Goal: Information Seeking & Learning: Learn about a topic

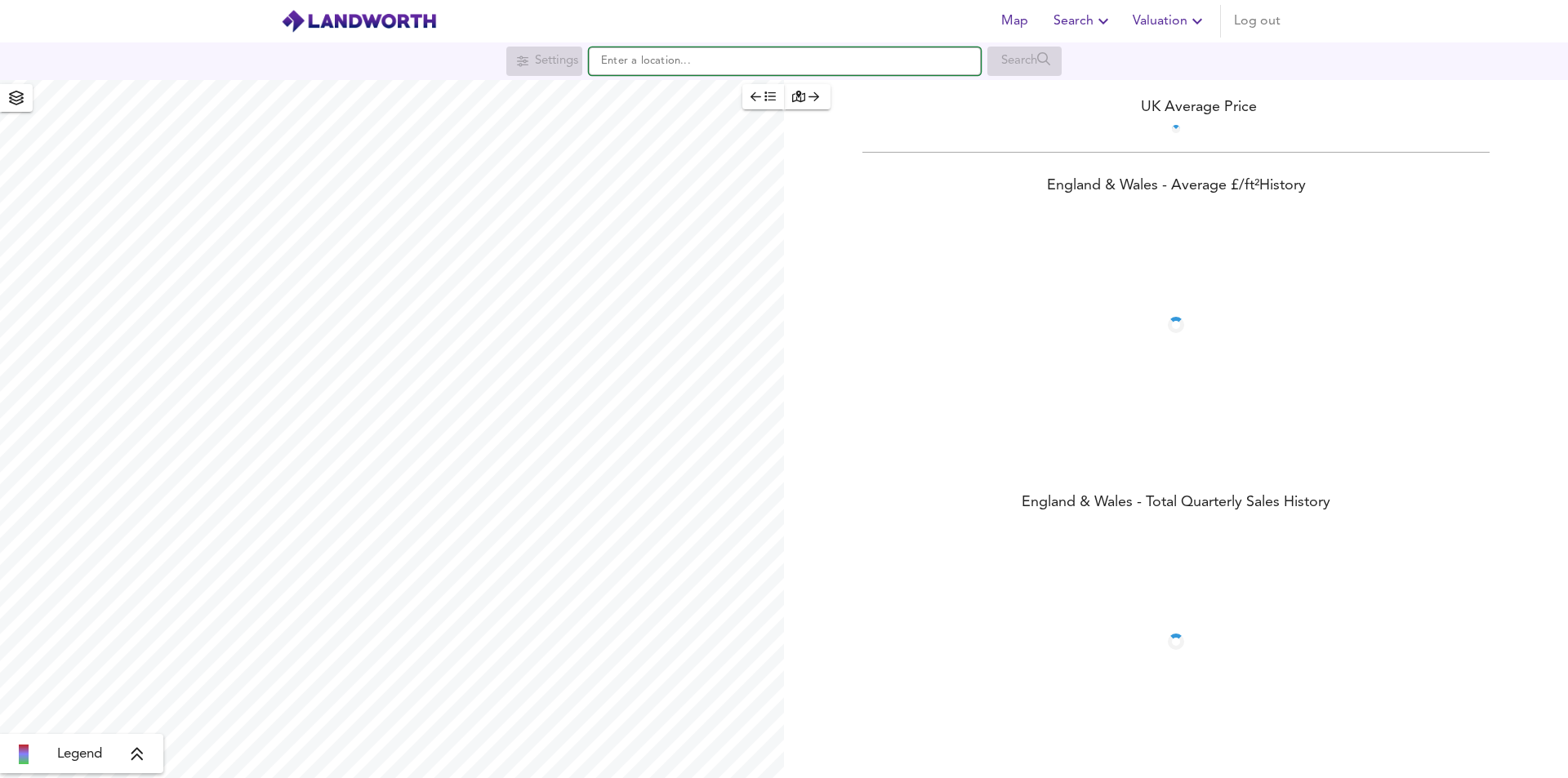
click at [719, 69] on input "text" at bounding box center [785, 61] width 392 height 28
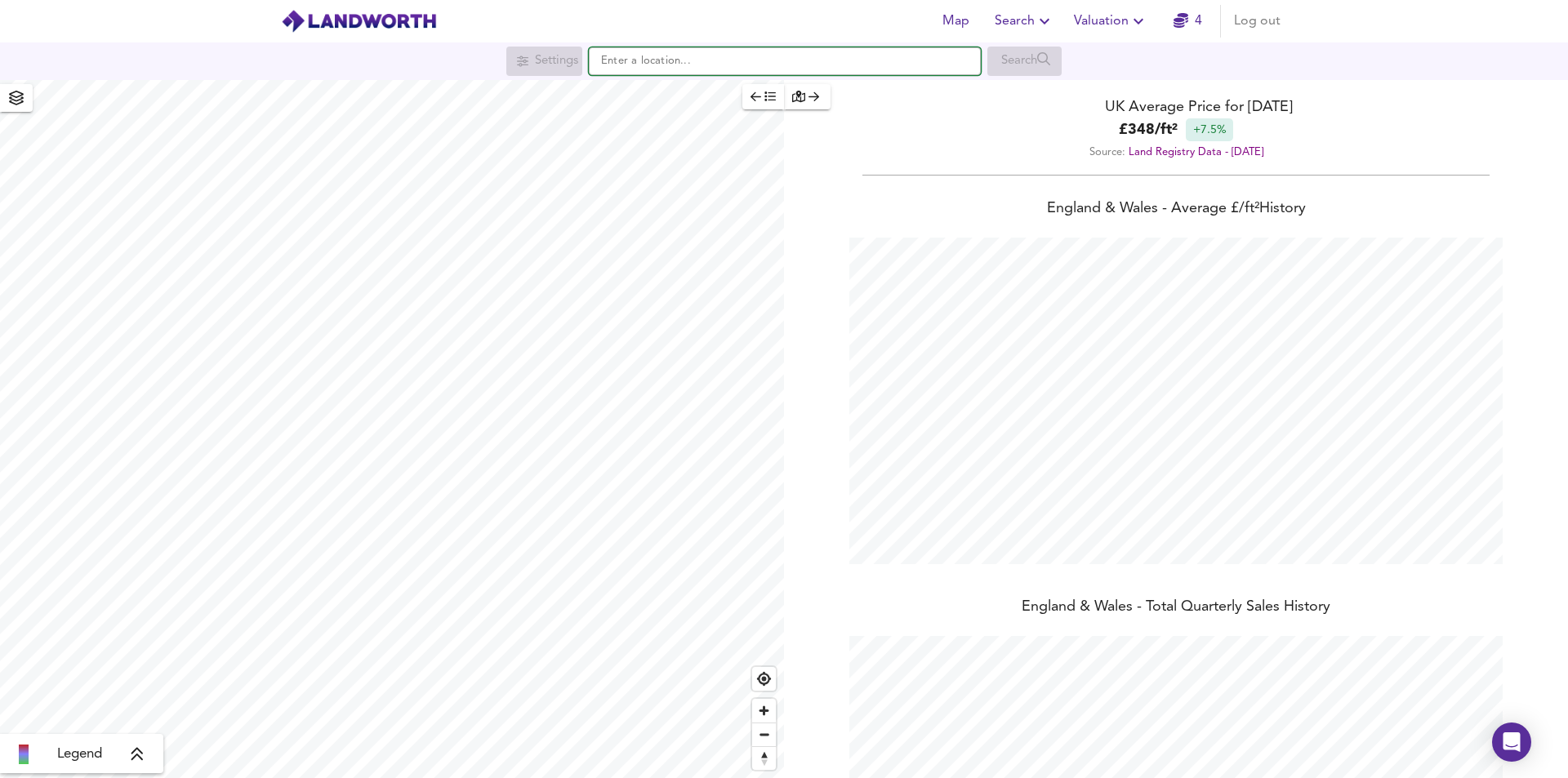
scroll to position [778, 1568]
click at [674, 68] on input "cro 1yb" at bounding box center [785, 61] width 392 height 28
click at [619, 60] on input "cro 1yb" at bounding box center [785, 61] width 392 height 28
drag, startPoint x: 641, startPoint y: 61, endPoint x: 585, endPoint y: 46, distance: 58.4
click at [562, 65] on div "Settings cro 1yb Search" at bounding box center [784, 61] width 1568 height 29
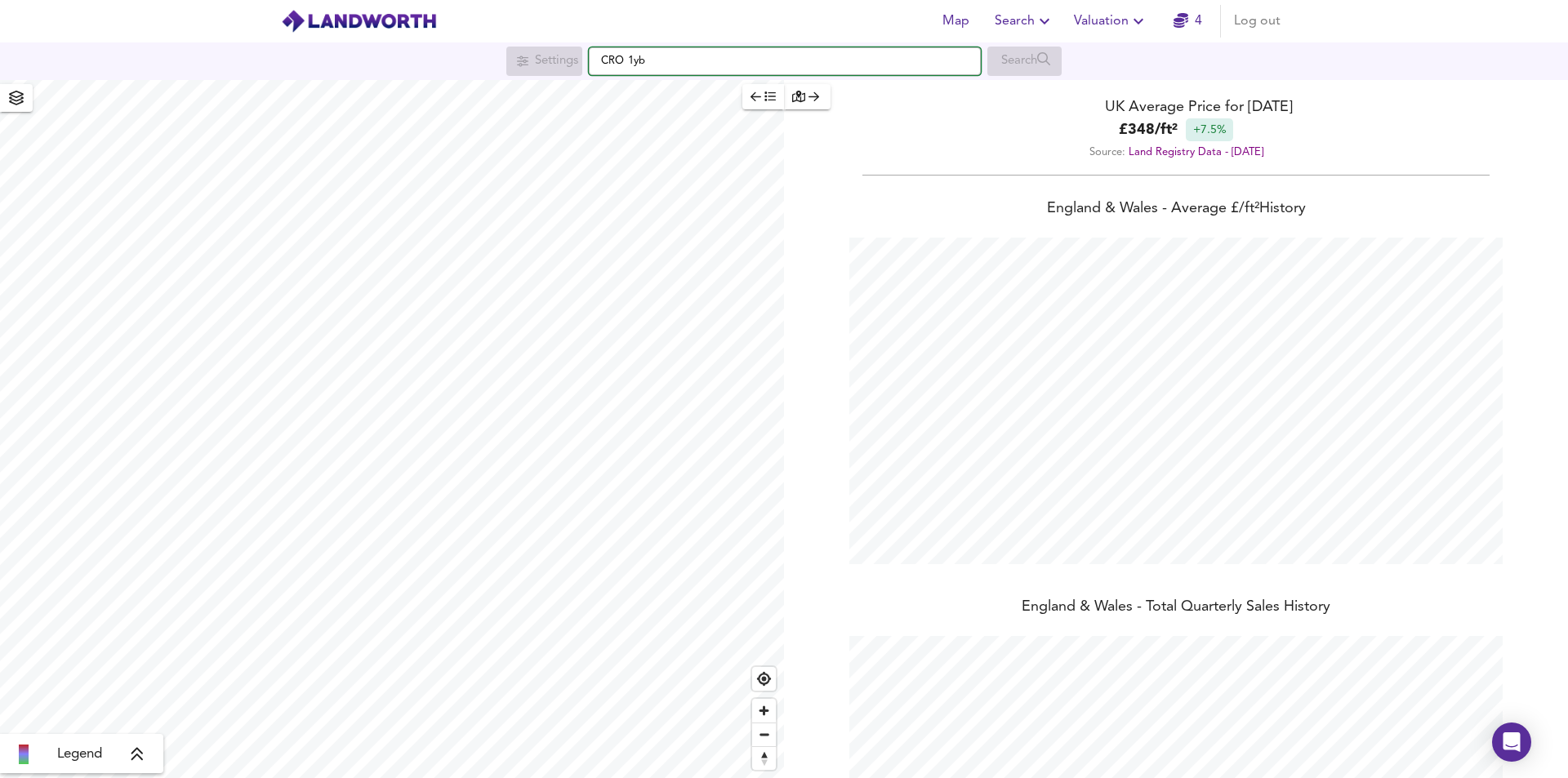
drag, startPoint x: 652, startPoint y: 61, endPoint x: 634, endPoint y: 61, distance: 18.0
click at [634, 61] on input "CRO 1yb" at bounding box center [785, 61] width 392 height 28
drag, startPoint x: 666, startPoint y: 60, endPoint x: 523, endPoint y: 69, distance: 144.0
click at [523, 69] on div "Settings CRO1YB Search" at bounding box center [784, 61] width 1568 height 29
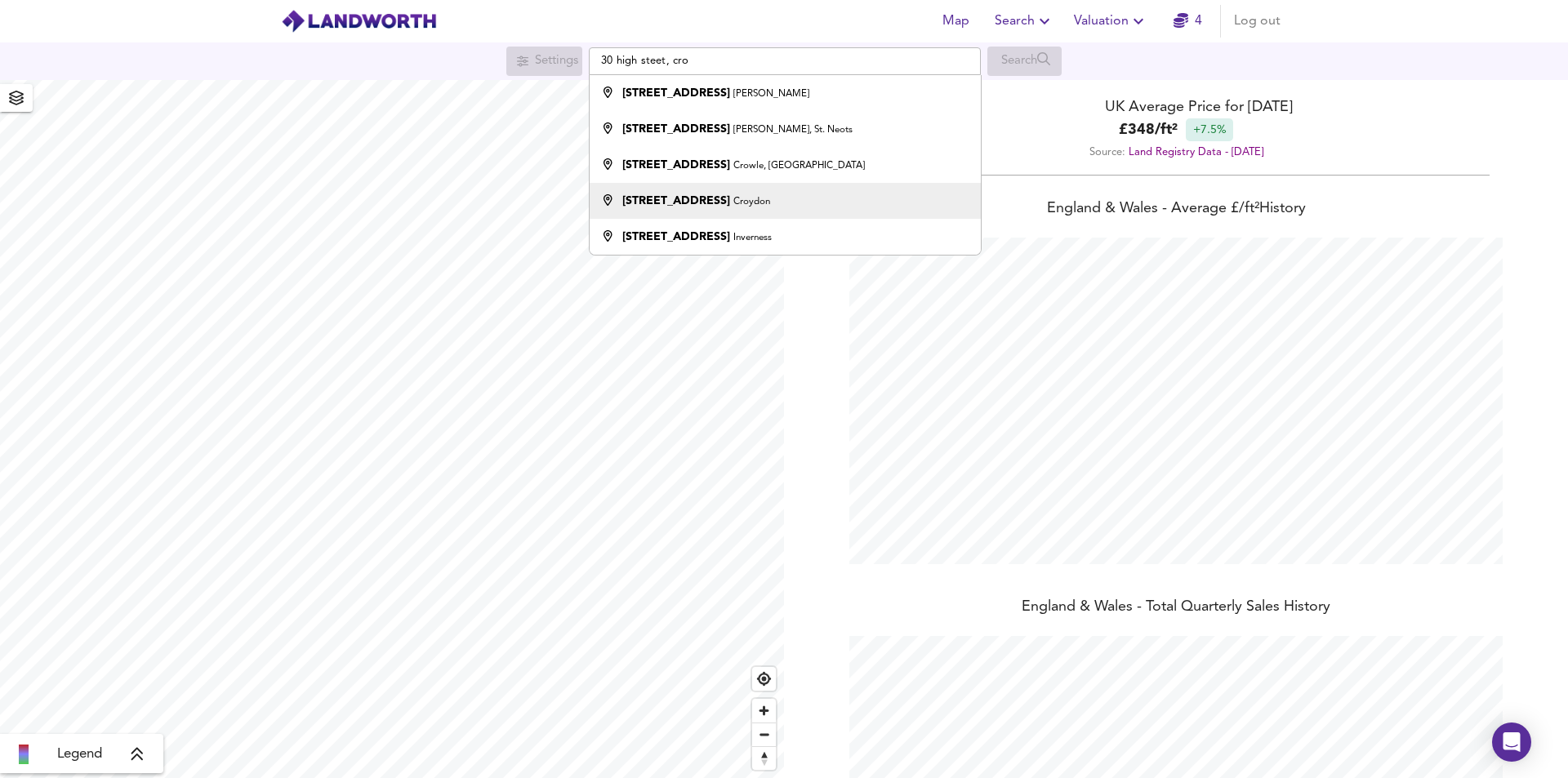
click at [741, 189] on li "[STREET_ADDRESS]" at bounding box center [785, 201] width 390 height 36
type input "[STREET_ADDRESS]"
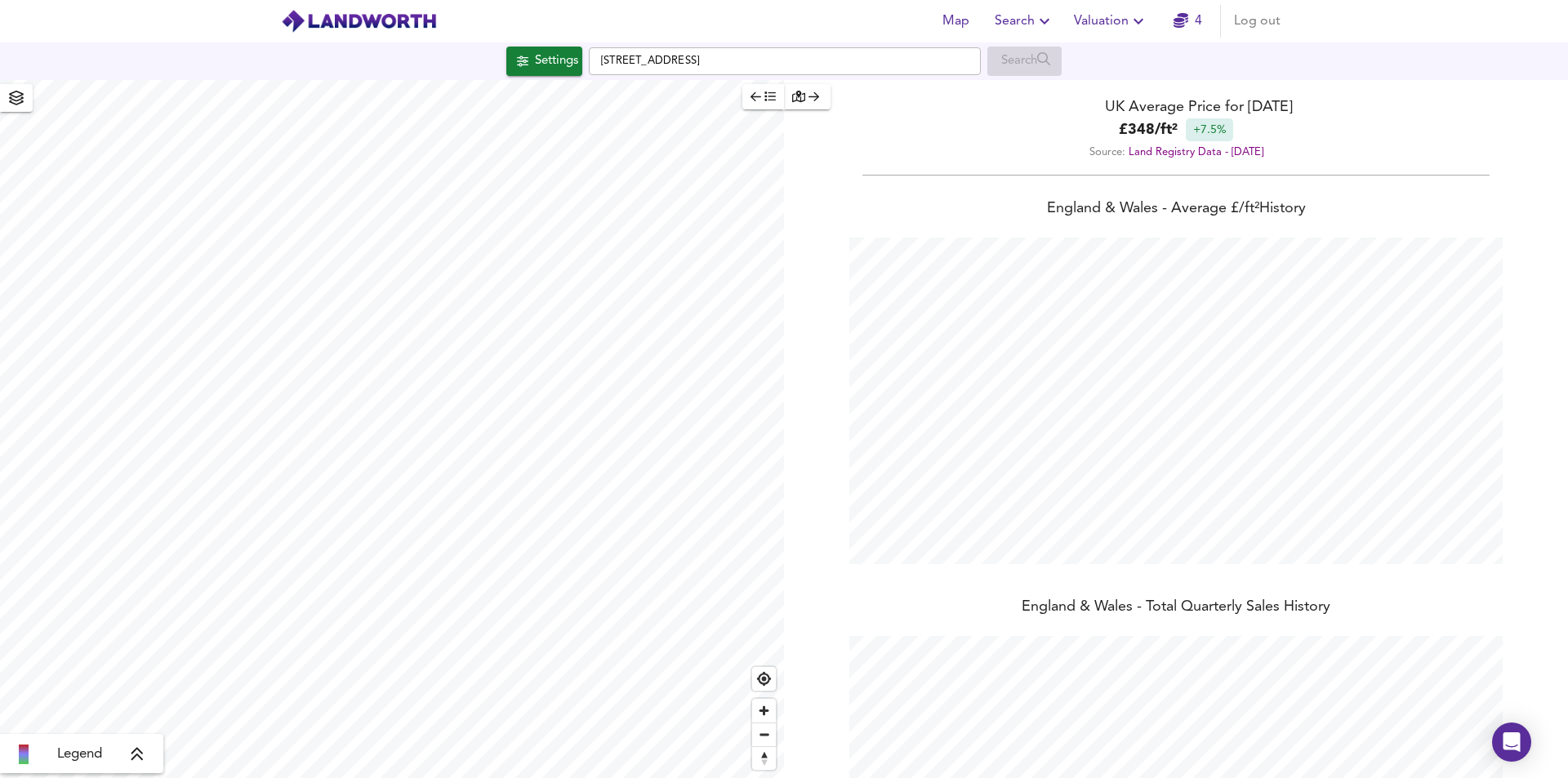
checkbox input "false"
checkbox input "true"
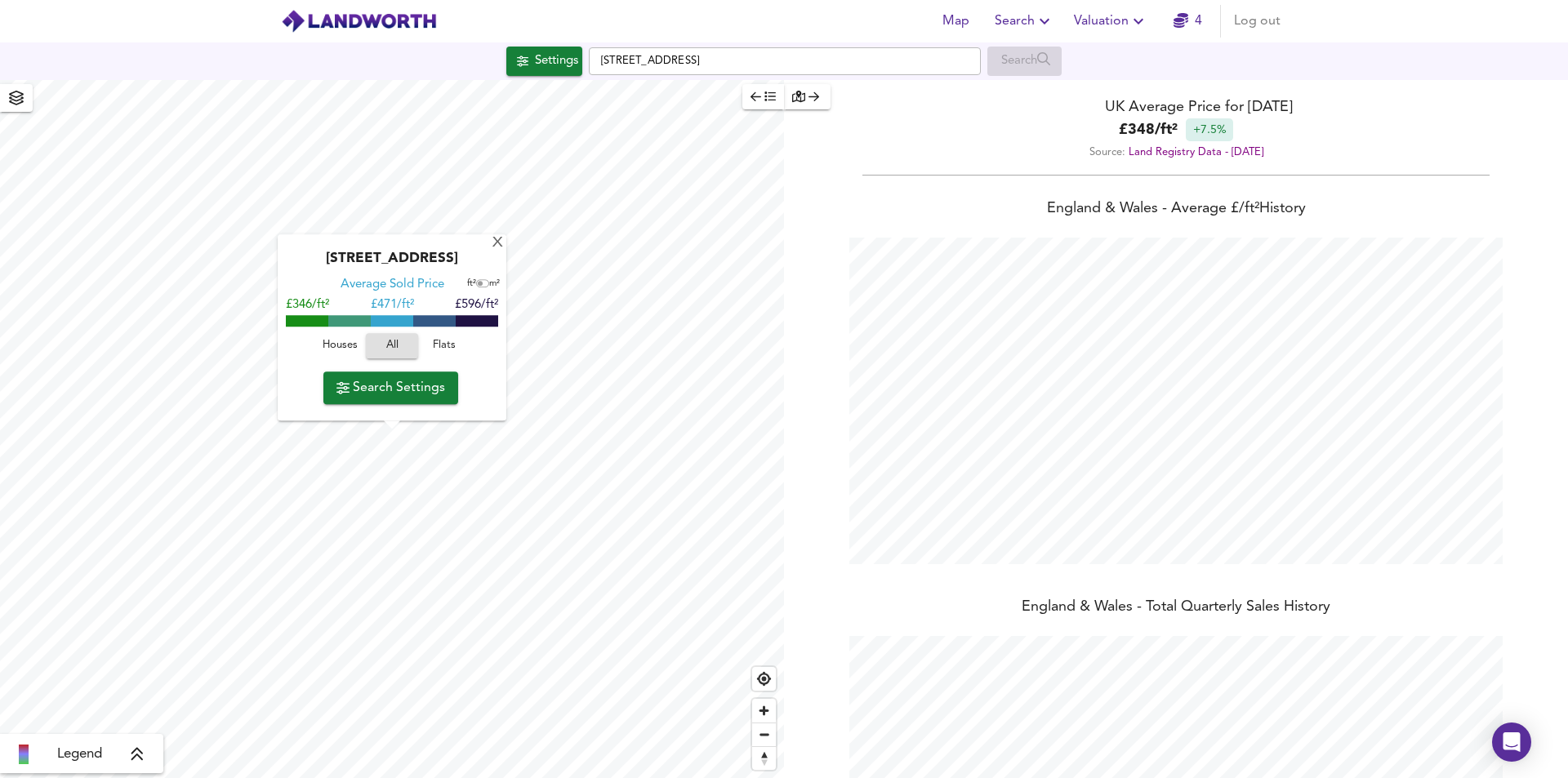
click at [446, 337] on span "Flats" at bounding box center [444, 346] width 44 height 19
